Goal: Task Accomplishment & Management: Use online tool/utility

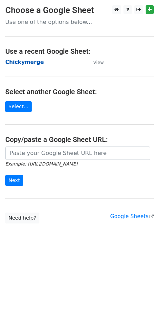
click at [23, 61] on strong "Chickymerge" at bounding box center [24, 62] width 39 height 6
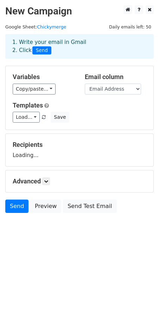
click at [103, 62] on div "1. Write your email in Gmail 2. Click Send" at bounding box center [79, 52] width 159 height 28
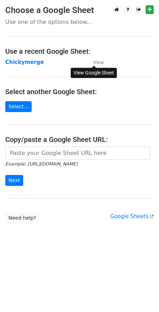
click at [102, 61] on small "View" at bounding box center [98, 62] width 11 height 5
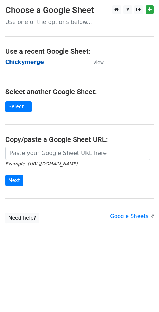
click at [30, 60] on strong "Chickymerge" at bounding box center [24, 62] width 39 height 6
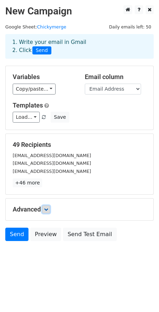
click at [45, 206] on link at bounding box center [46, 210] width 8 height 8
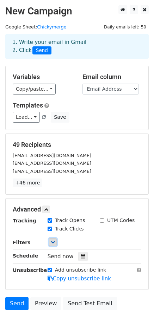
click at [56, 241] on link at bounding box center [53, 242] width 8 height 8
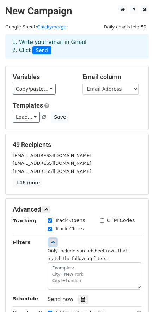
click at [56, 241] on link at bounding box center [53, 242] width 8 height 8
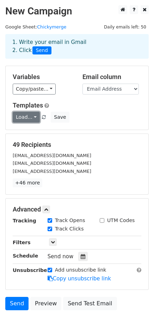
click at [32, 117] on link "Load..." at bounding box center [26, 117] width 27 height 11
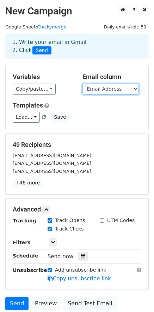
click at [110, 93] on select "Email Address First Name Last name Revenuecat link Userlink" at bounding box center [110, 89] width 56 height 11
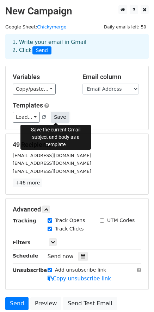
click at [53, 117] on button "Save" at bounding box center [60, 117] width 18 height 11
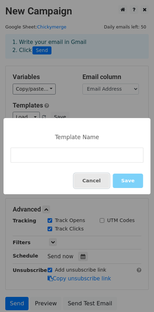
click at [96, 185] on button "Cancel" at bounding box center [91, 181] width 35 height 14
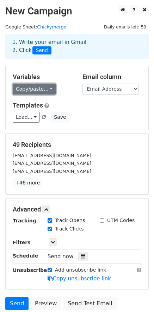
click at [29, 88] on link "Copy/paste..." at bounding box center [34, 89] width 43 height 11
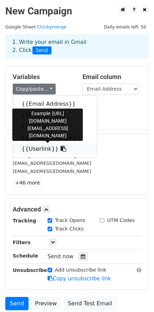
click at [40, 149] on link "{{Userlink}}" at bounding box center [55, 148] width 84 height 11
